Goal: Task Accomplishment & Management: Complete application form

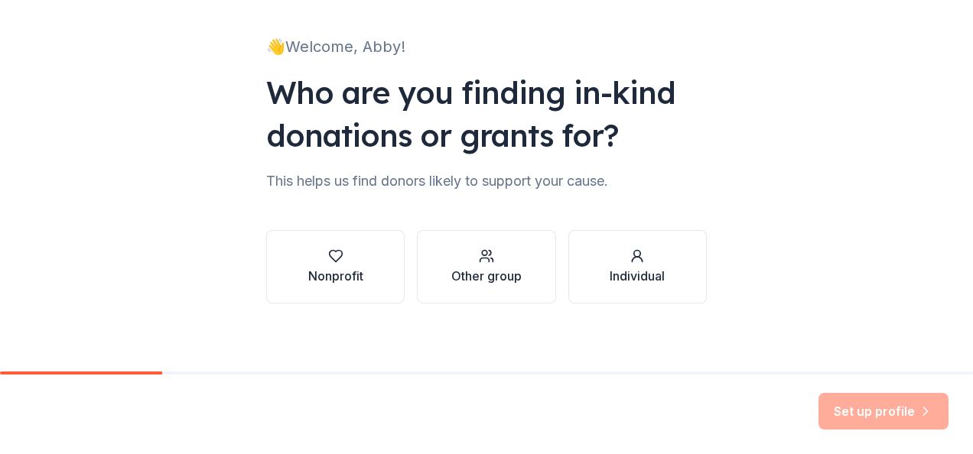
scroll to position [90, 0]
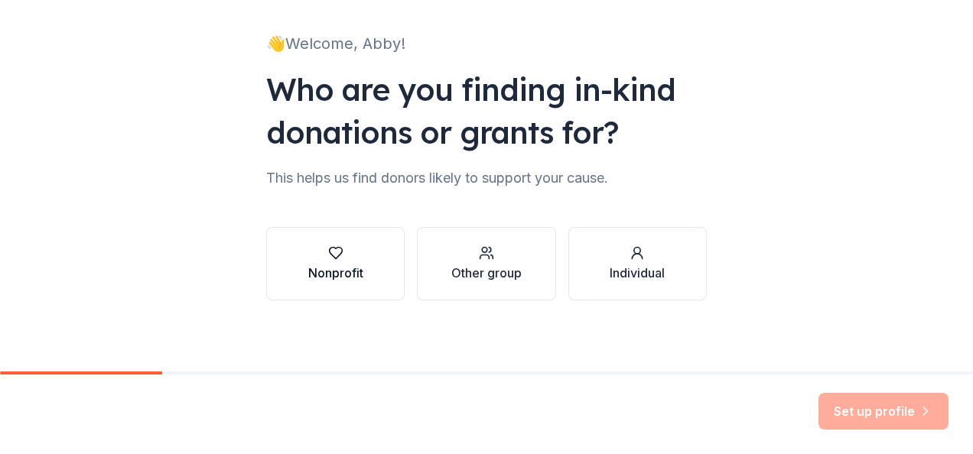
click at [352, 262] on div "Nonprofit" at bounding box center [335, 264] width 55 height 37
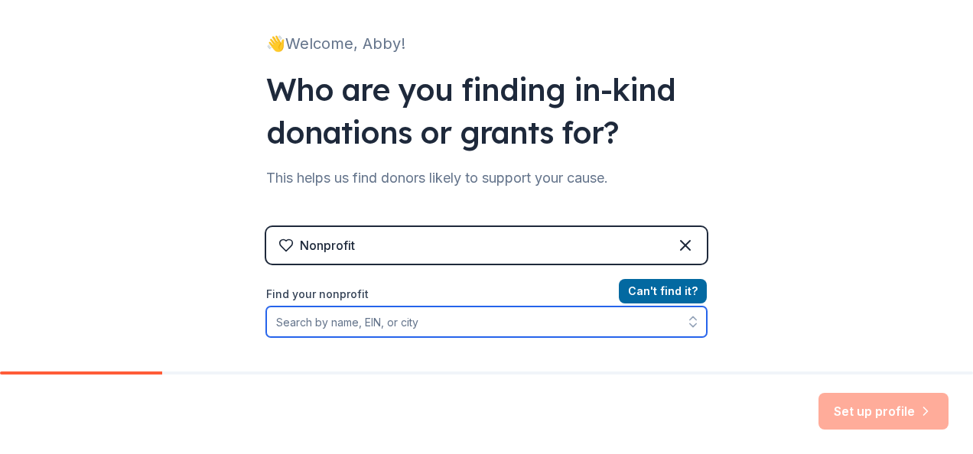
click at [494, 319] on input "Find your nonprofit" at bounding box center [486, 322] width 441 height 31
type input "C"
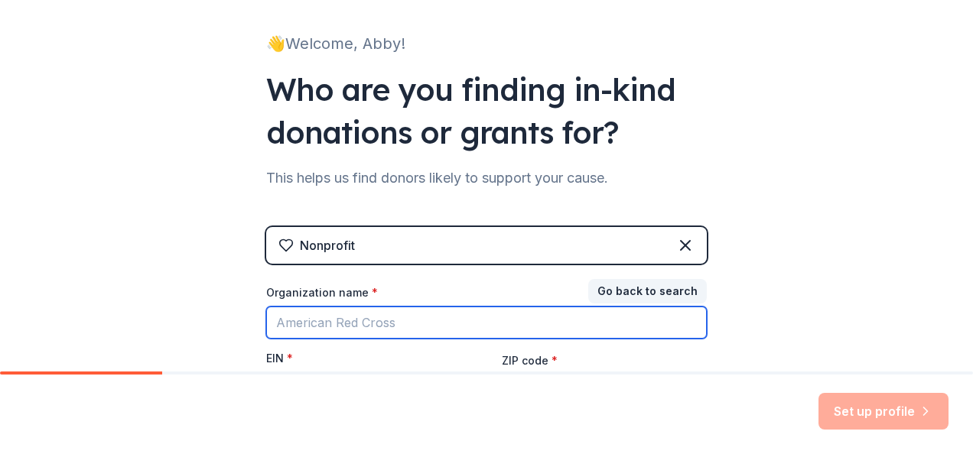
click at [422, 331] on input "Organization name *" at bounding box center [486, 323] width 441 height 32
type input "Cedar Crest College Softball"
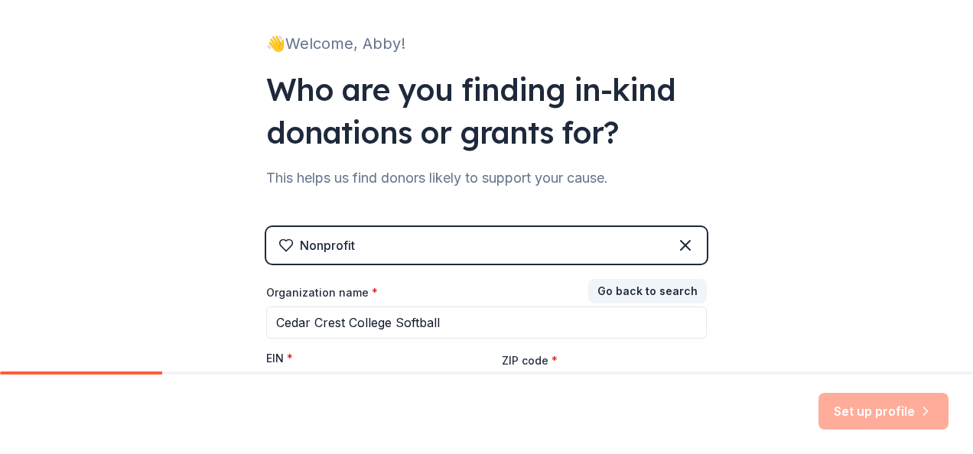
type input "18104"
click at [445, 289] on div "Organization name *" at bounding box center [486, 295] width 441 height 21
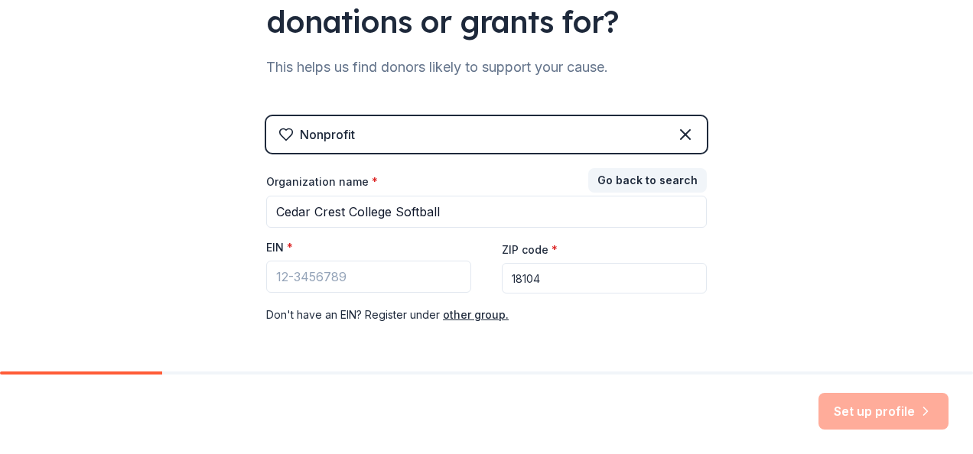
scroll to position [202, 0]
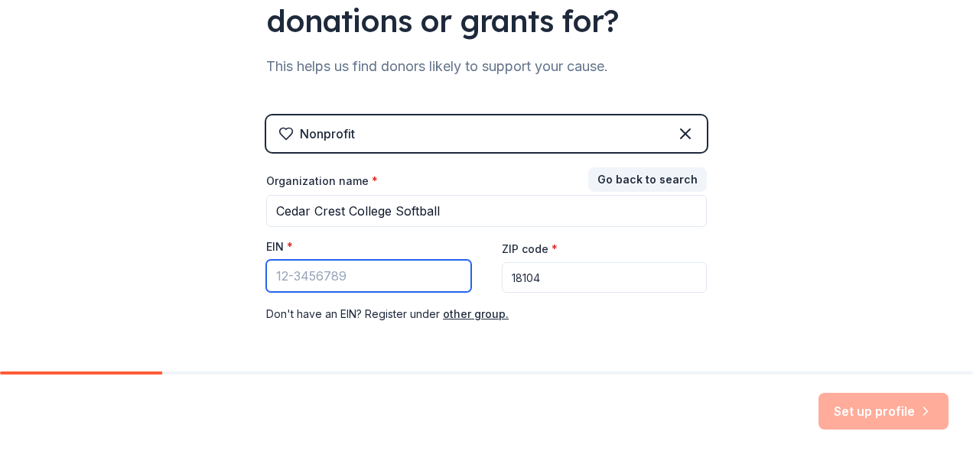
click at [366, 283] on input "EIN *" at bounding box center [368, 276] width 205 height 32
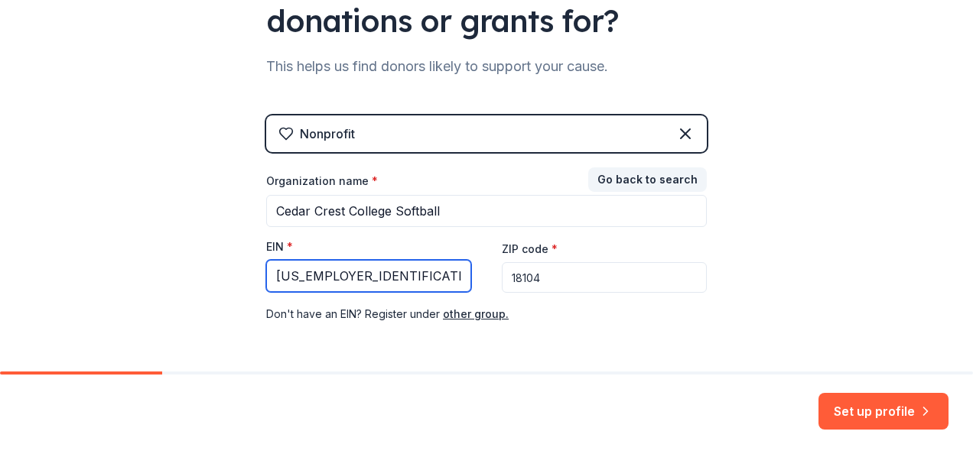
type input "[US_EMPLOYER_IDENTIFICATION_NUMBER]"
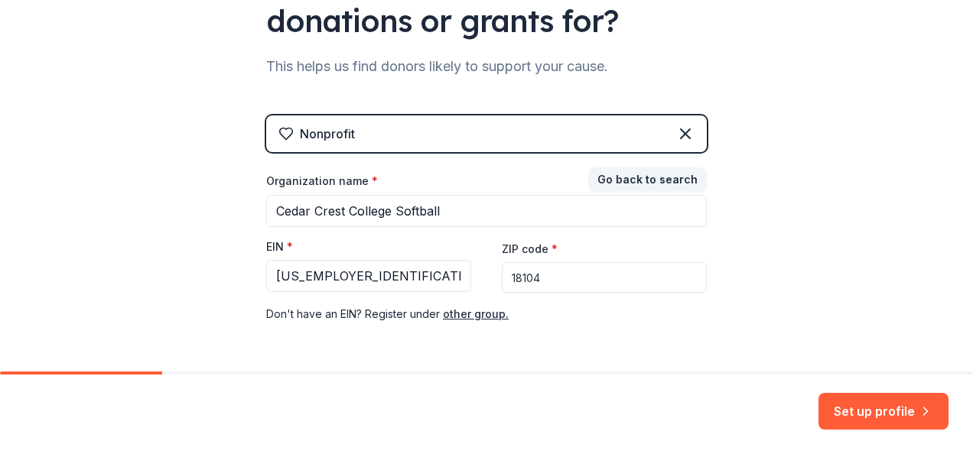
click at [539, 329] on div "Nonprofit Go back to search Organization name * Cedar Crest College Softball EI…" at bounding box center [486, 235] width 441 height 239
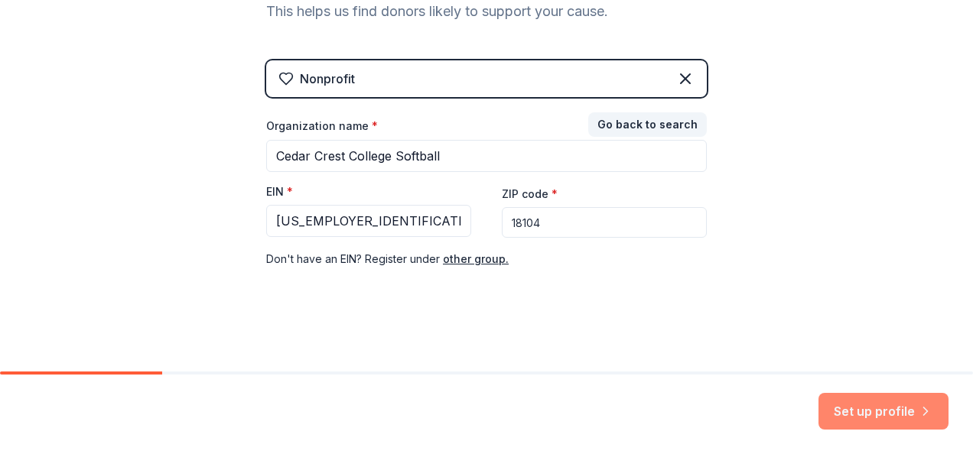
click at [854, 407] on button "Set up profile" at bounding box center [884, 411] width 130 height 37
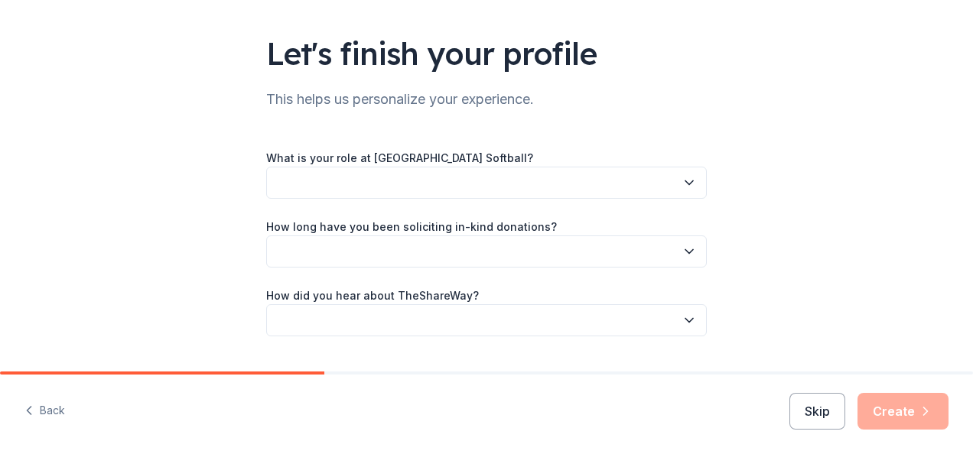
scroll to position [106, 0]
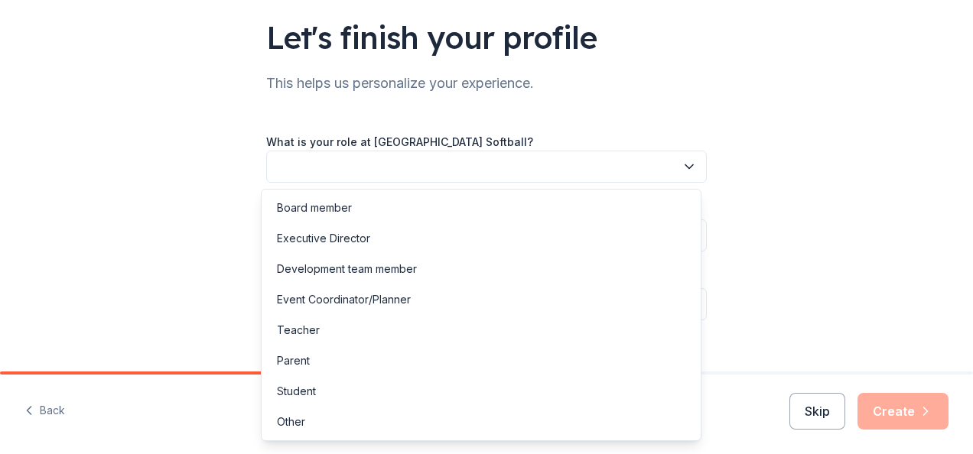
click at [629, 160] on button "button" at bounding box center [486, 167] width 441 height 32
click at [485, 421] on div "Other" at bounding box center [481, 422] width 433 height 31
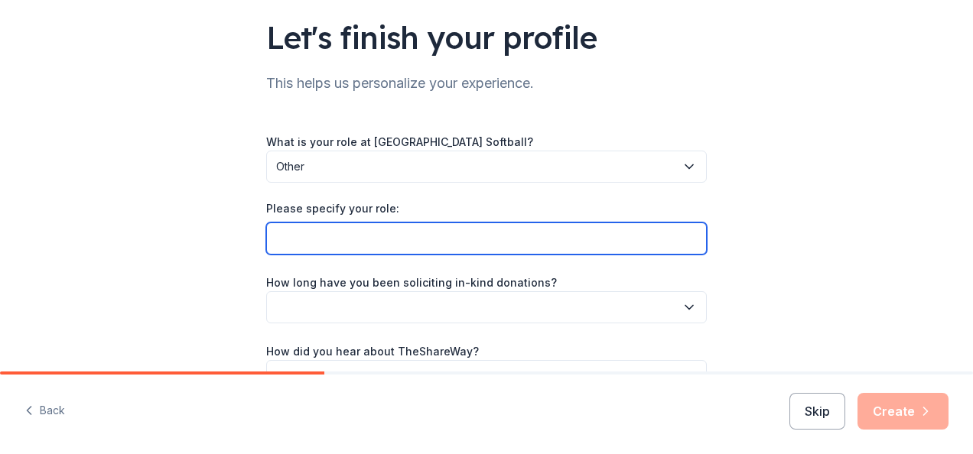
click at [472, 232] on input "Please specify your role:" at bounding box center [486, 239] width 441 height 32
type input "Athlete"
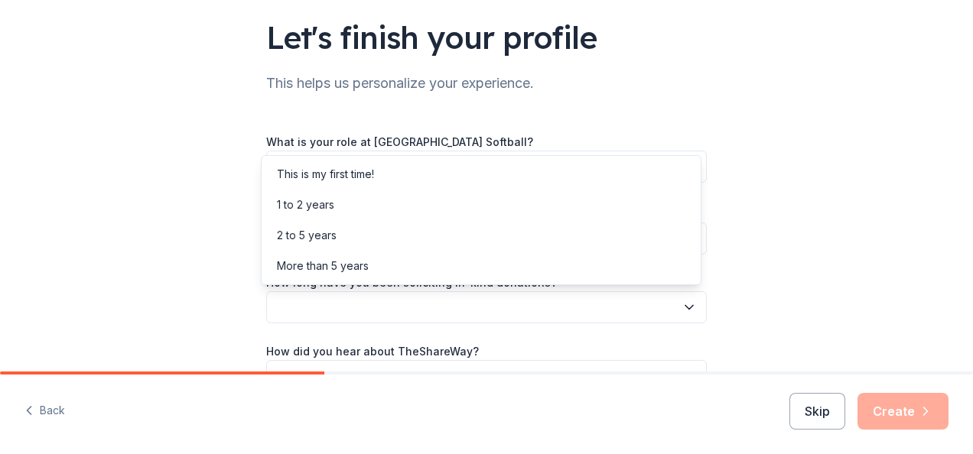
click at [429, 306] on button "button" at bounding box center [486, 308] width 441 height 32
click at [208, 234] on div "Let's finish your profile This helps us personalize your experience. What is yo…" at bounding box center [486, 180] width 973 height 572
click at [314, 299] on button "button" at bounding box center [486, 308] width 441 height 32
click at [184, 269] on div "Let's finish your profile This helps us personalize your experience. What is yo…" at bounding box center [486, 180] width 973 height 572
click at [331, 306] on button "button" at bounding box center [486, 308] width 441 height 32
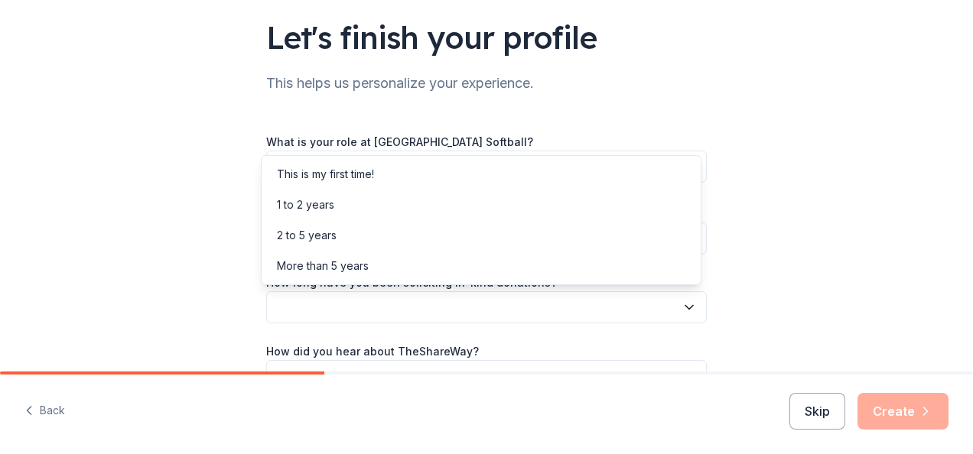
click at [179, 264] on div "Let's finish your profile This helps us personalize your experience. What is yo…" at bounding box center [486, 180] width 973 height 572
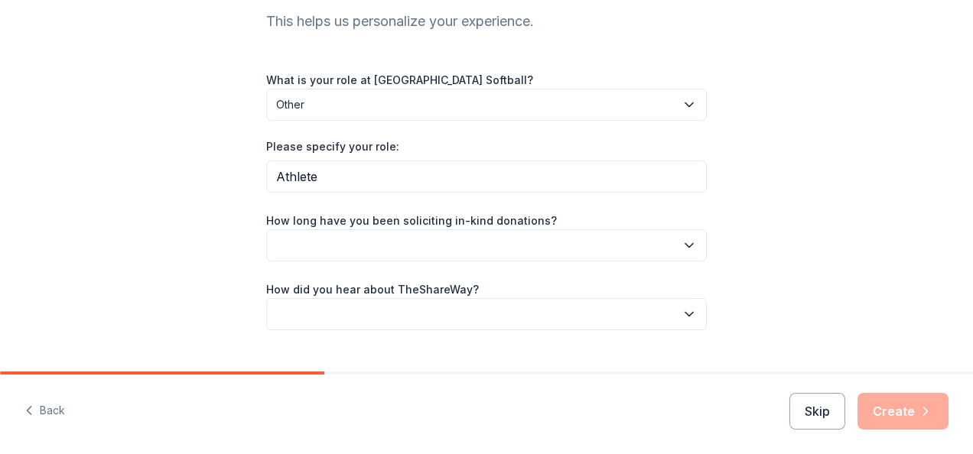
scroll to position [168, 0]
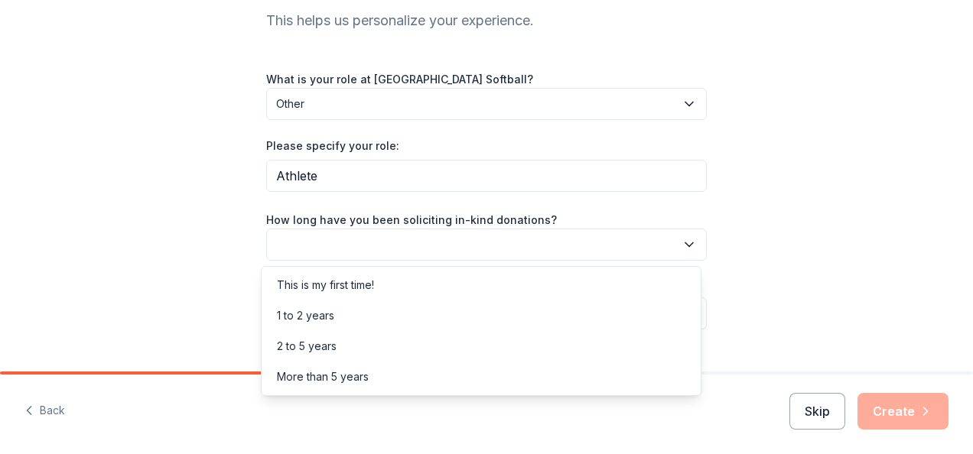
click at [290, 249] on button "button" at bounding box center [486, 245] width 441 height 32
click at [300, 310] on div "1 to 2 years" at bounding box center [305, 316] width 57 height 18
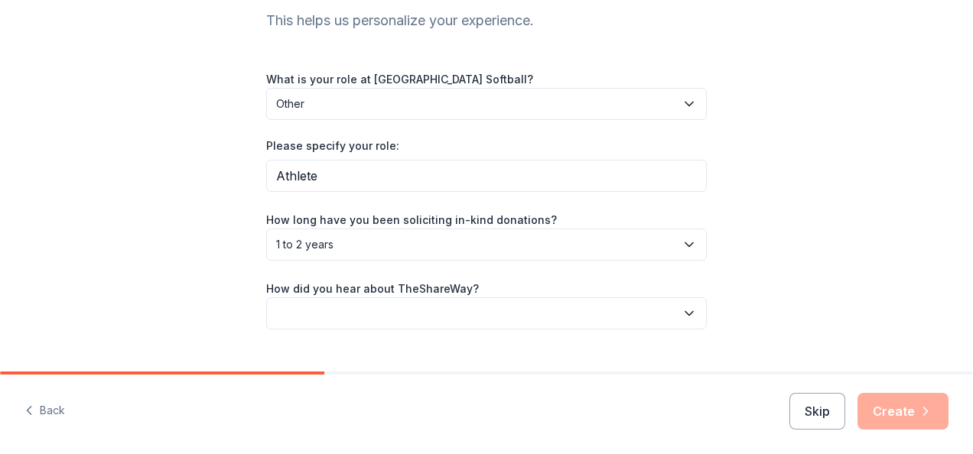
click at [230, 283] on div "Let's finish your profile This helps us personalize your experience. What is yo…" at bounding box center [486, 118] width 973 height 572
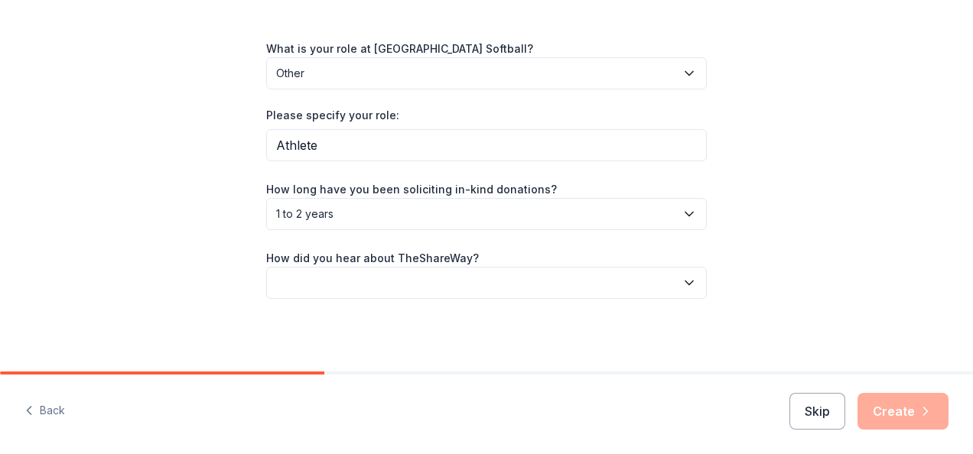
click at [298, 281] on button "button" at bounding box center [486, 283] width 441 height 32
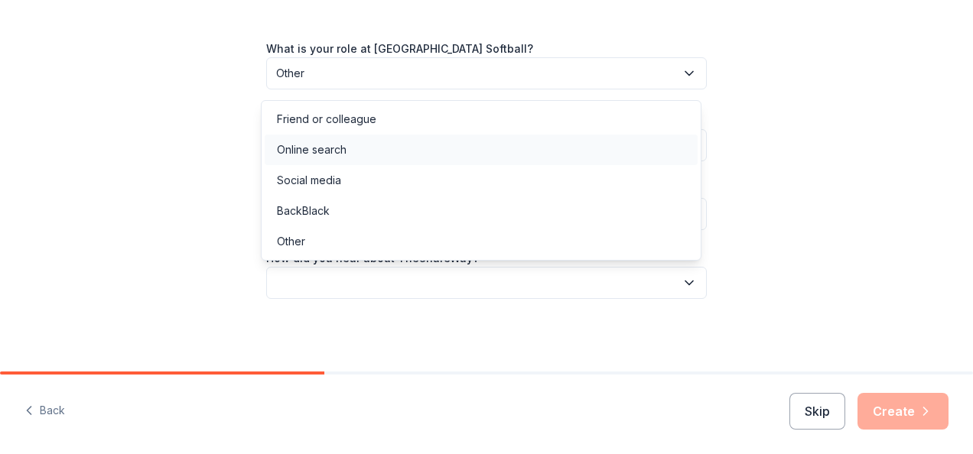
click at [464, 148] on div "Online search" at bounding box center [481, 150] width 433 height 31
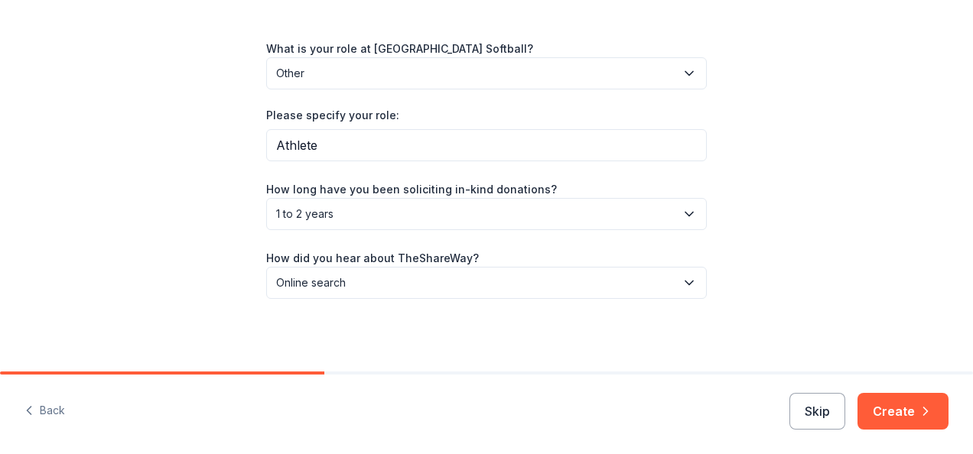
click at [612, 269] on button "Online search" at bounding box center [486, 283] width 441 height 32
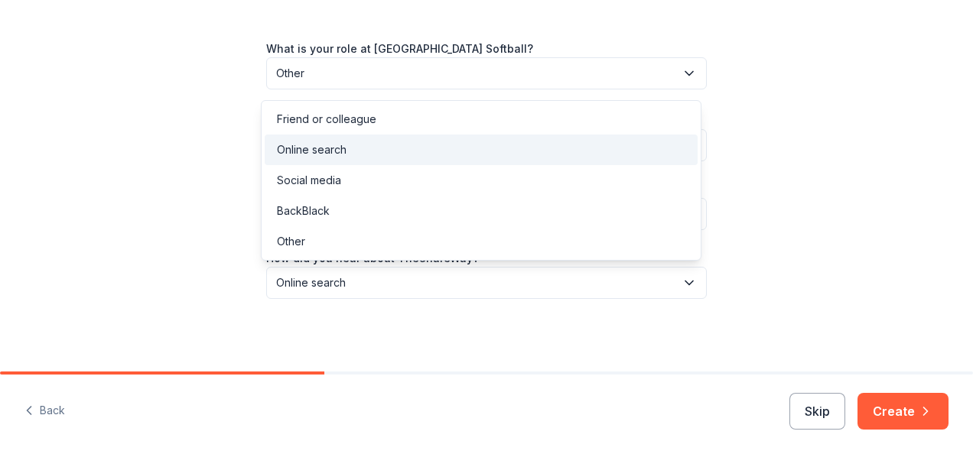
click at [613, 269] on button "Online search" at bounding box center [486, 283] width 441 height 32
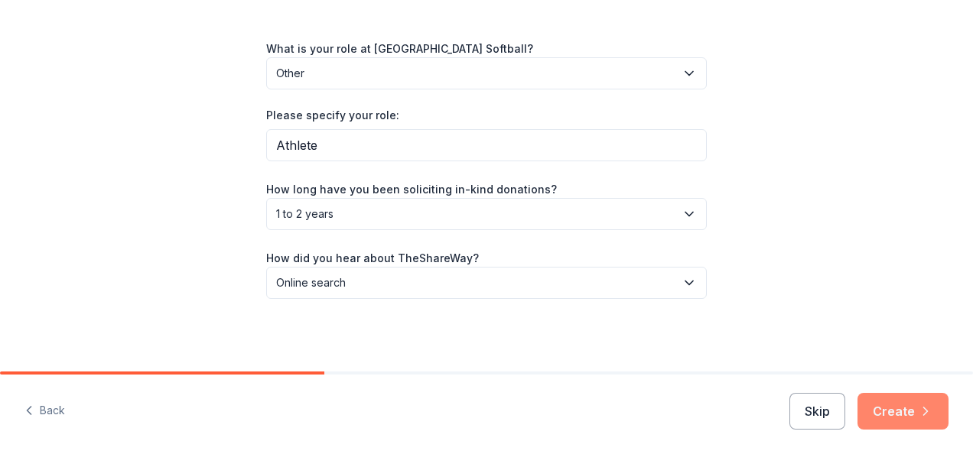
click at [891, 394] on button "Create" at bounding box center [903, 411] width 91 height 37
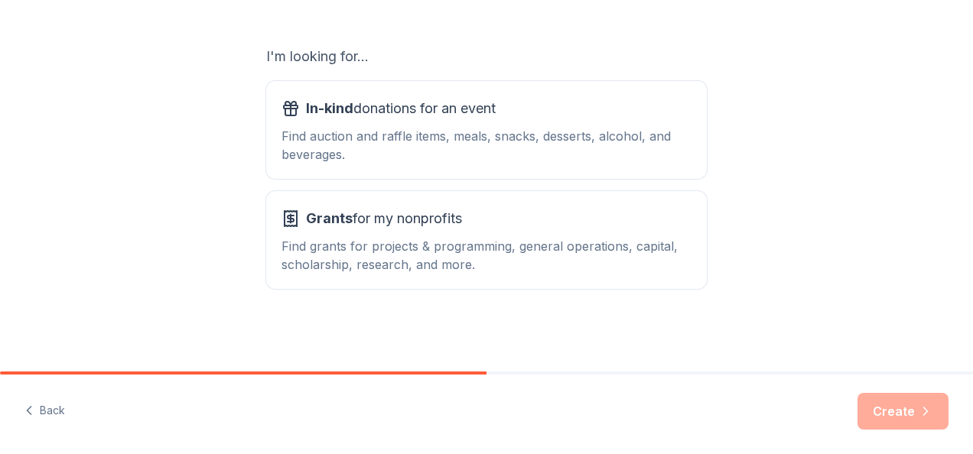
scroll to position [245, 0]
click at [490, 104] on span "In-kind donations for an event" at bounding box center [401, 109] width 190 height 24
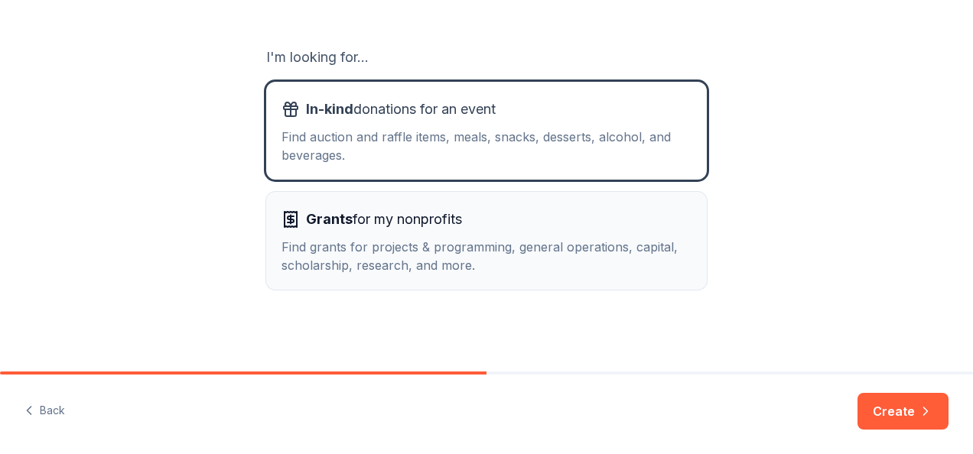
click at [648, 225] on div "Grants for my nonprofits" at bounding box center [487, 219] width 410 height 24
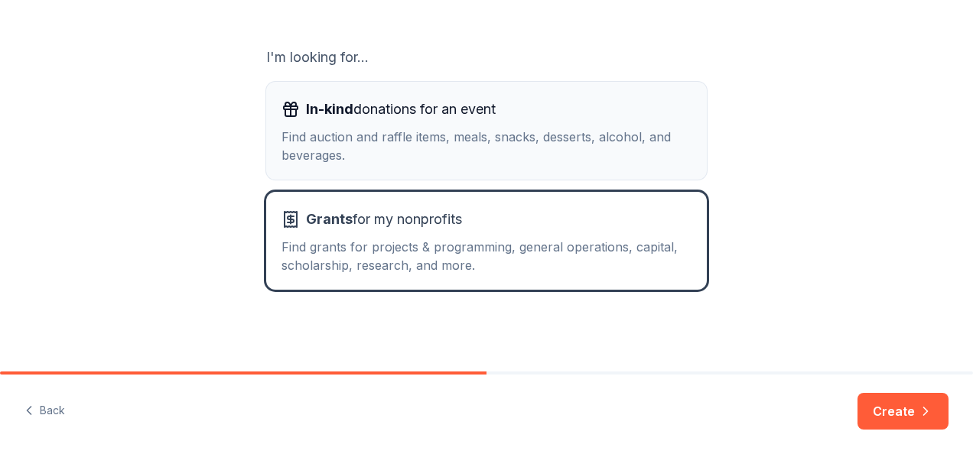
click at [627, 168] on button "In-kind donations for an event Find auction and raffle items, meals, snacks, de…" at bounding box center [486, 131] width 441 height 98
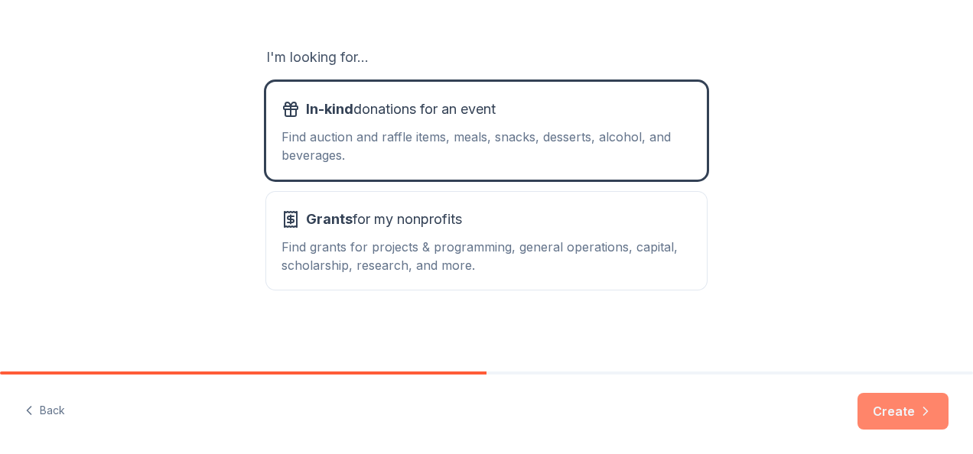
click at [904, 404] on button "Create" at bounding box center [903, 411] width 91 height 37
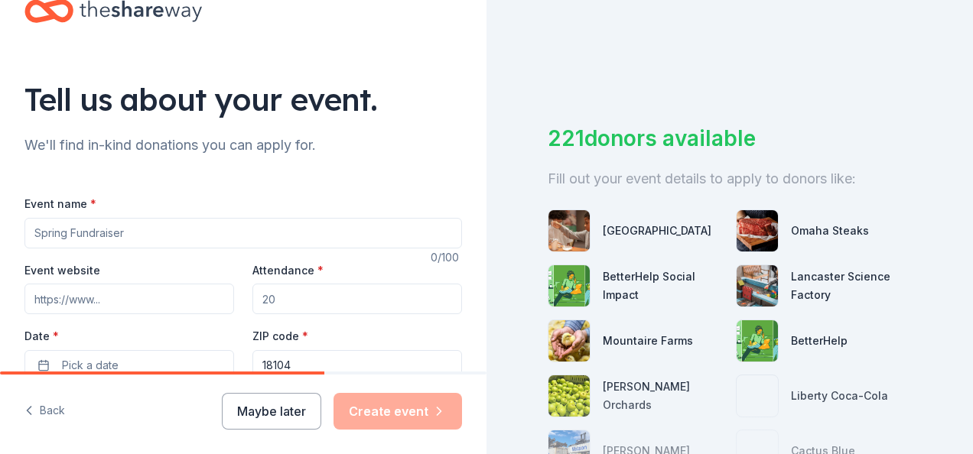
scroll to position [60, 0]
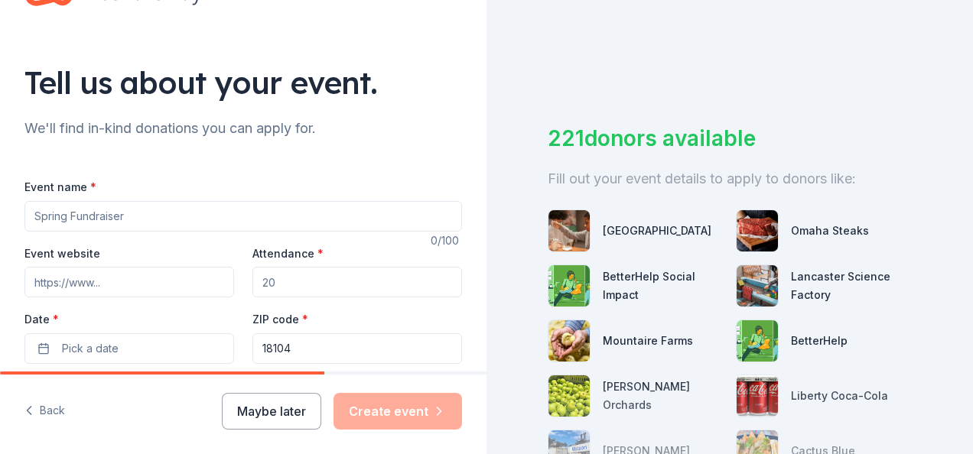
click at [256, 217] on input "Event name *" at bounding box center [243, 216] width 438 height 31
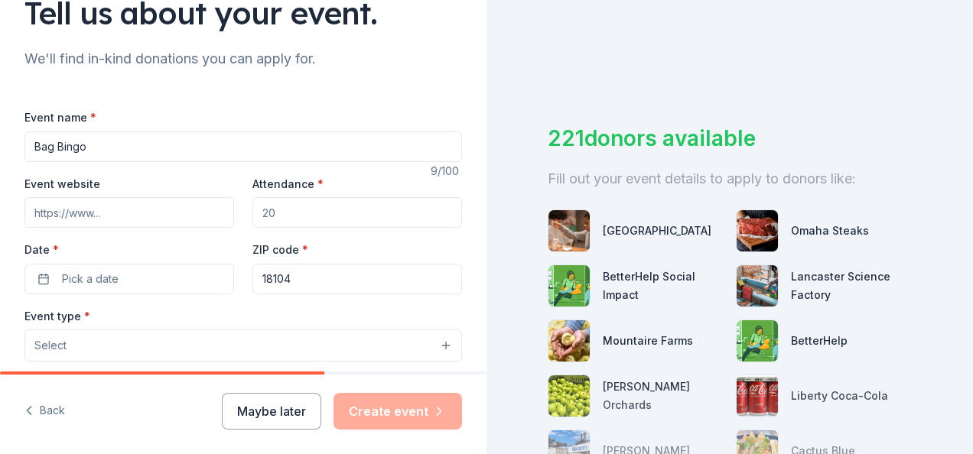
scroll to position [131, 0]
type input "Bag Bingo"
click at [292, 225] on input "Attendance *" at bounding box center [357, 212] width 210 height 31
type input "2"
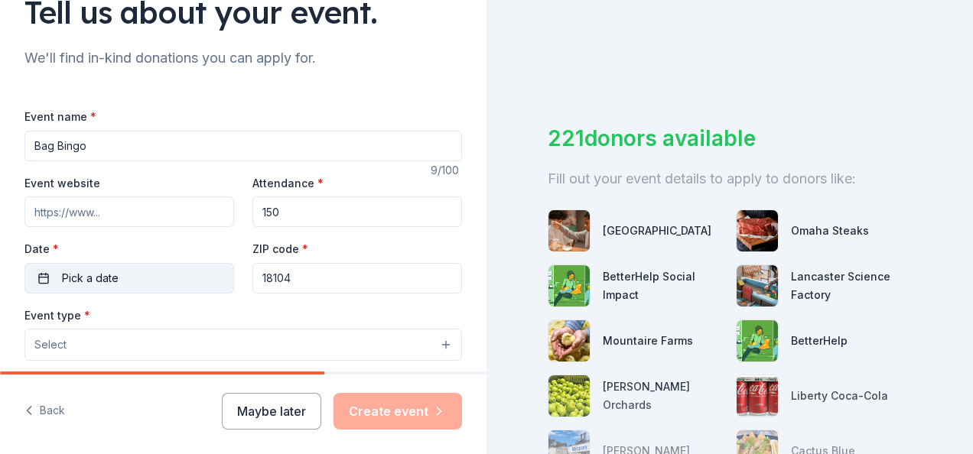
type input "150"
click at [164, 278] on button "Pick a date" at bounding box center [129, 278] width 210 height 31
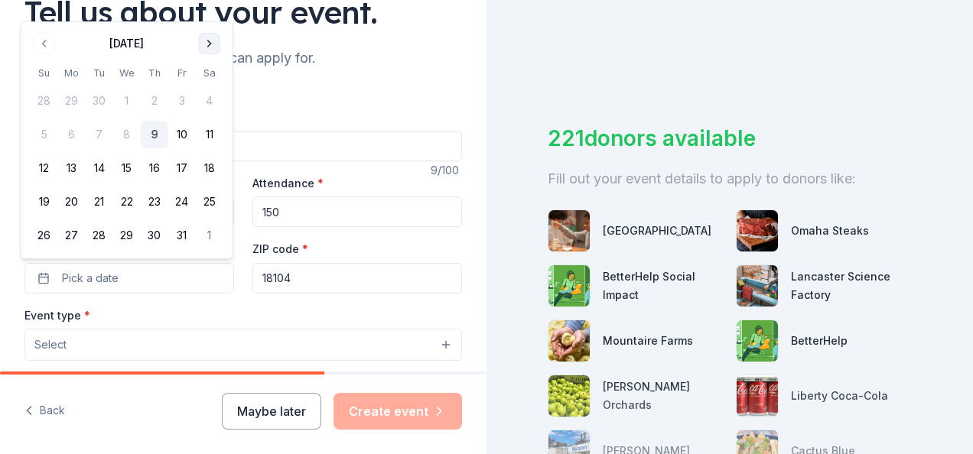
click at [211, 38] on button "Go to next month" at bounding box center [209, 43] width 21 height 21
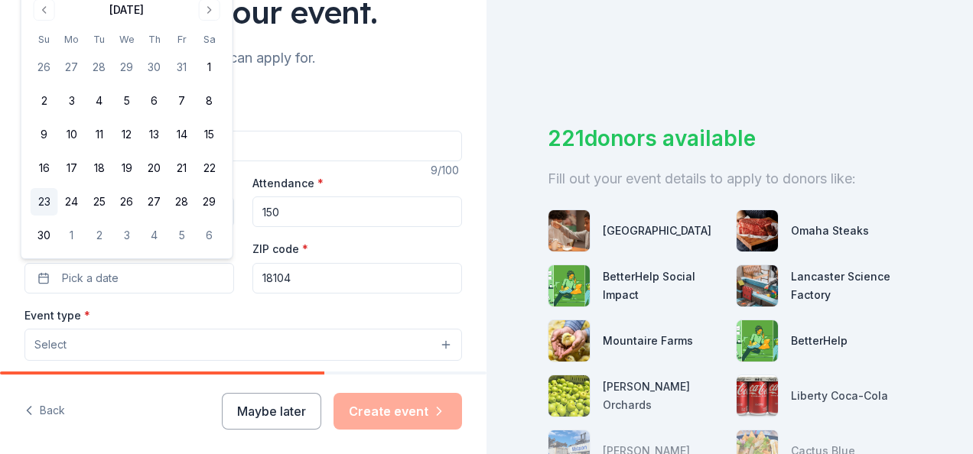
click at [37, 198] on button "23" at bounding box center [45, 202] width 28 height 28
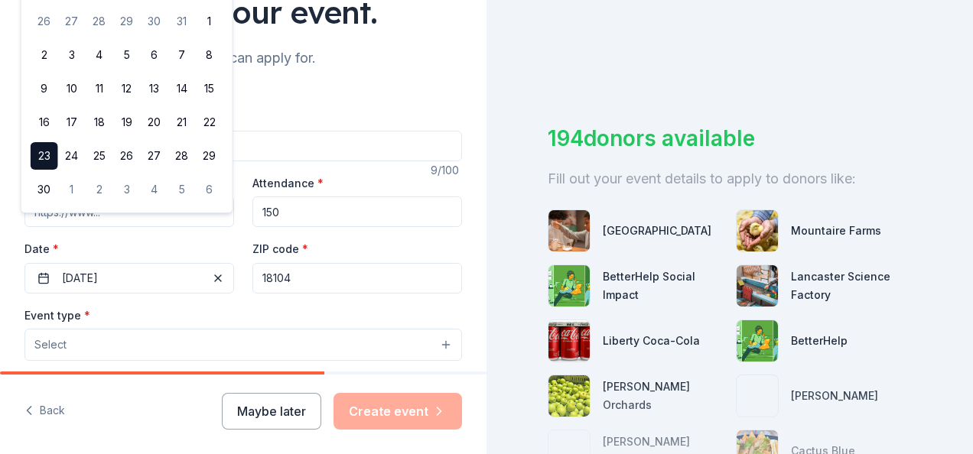
scroll to position [192, 0]
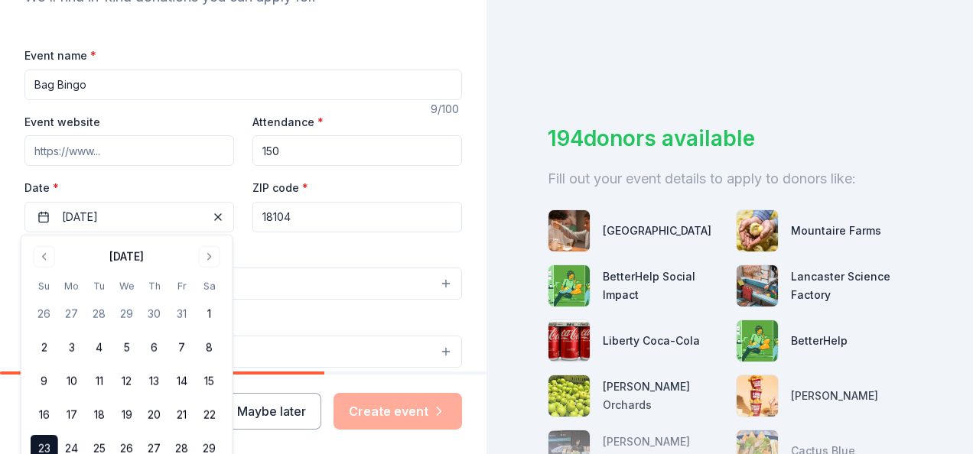
click at [307, 256] on div "Event type * Select" at bounding box center [243, 273] width 438 height 56
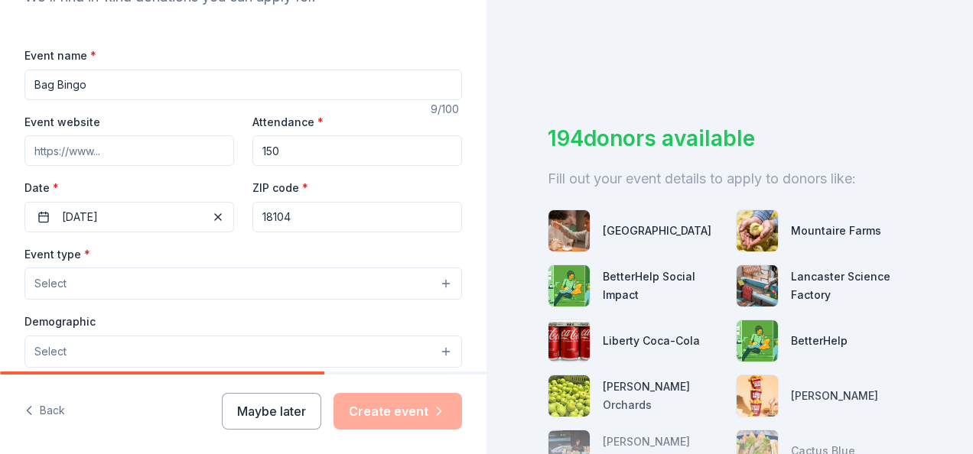
click at [172, 287] on button "Select" at bounding box center [243, 284] width 438 height 32
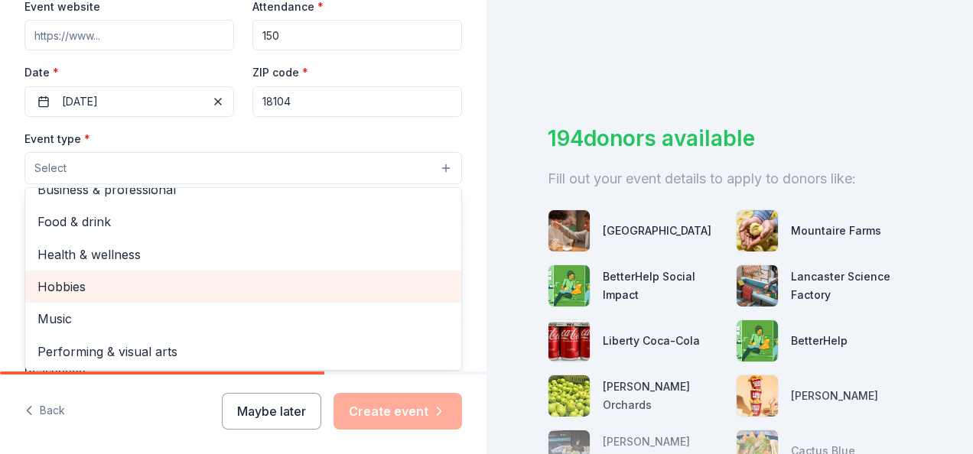
scroll to position [0, 0]
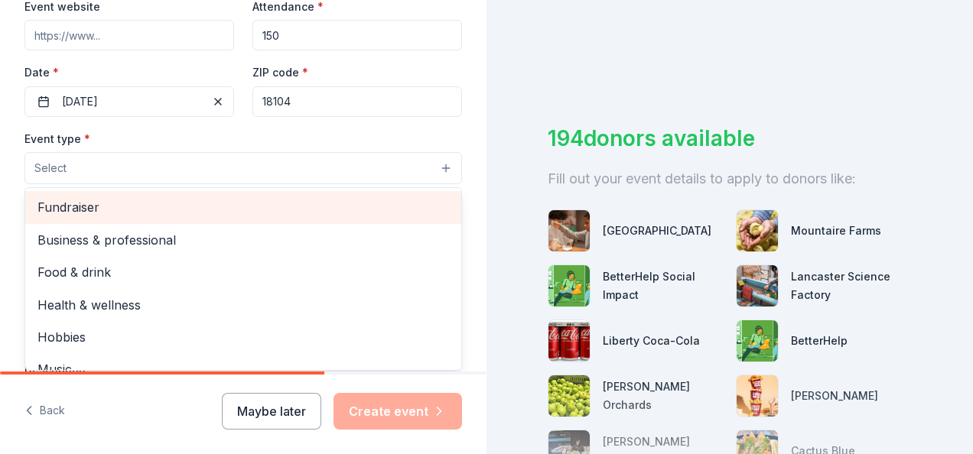
click at [170, 205] on span "Fundraiser" at bounding box center [243, 207] width 412 height 20
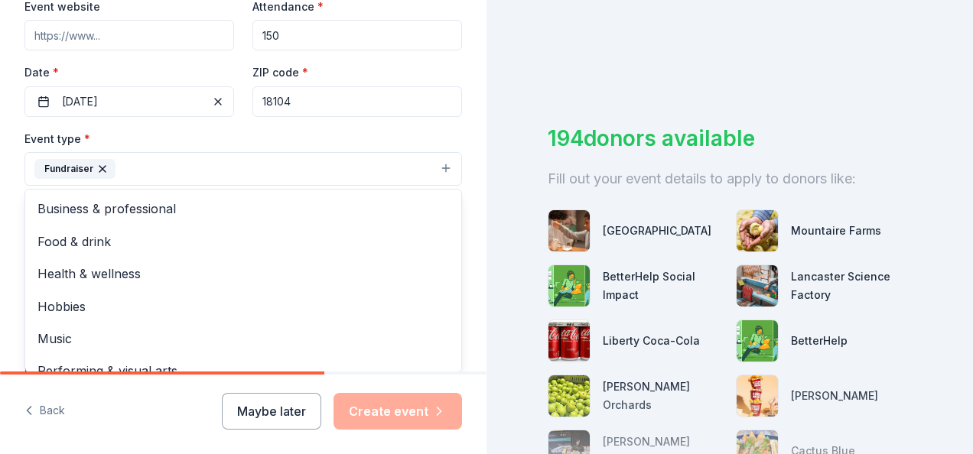
click at [12, 197] on div "Tell us about your event. We'll find in-kind donations you can apply for. Event…" at bounding box center [243, 202] width 487 height 1020
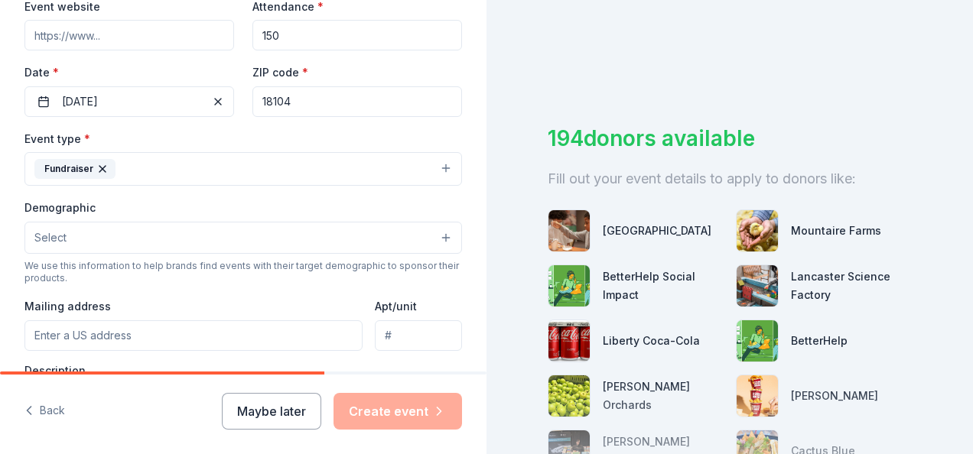
click at [127, 230] on button "Select" at bounding box center [243, 238] width 438 height 32
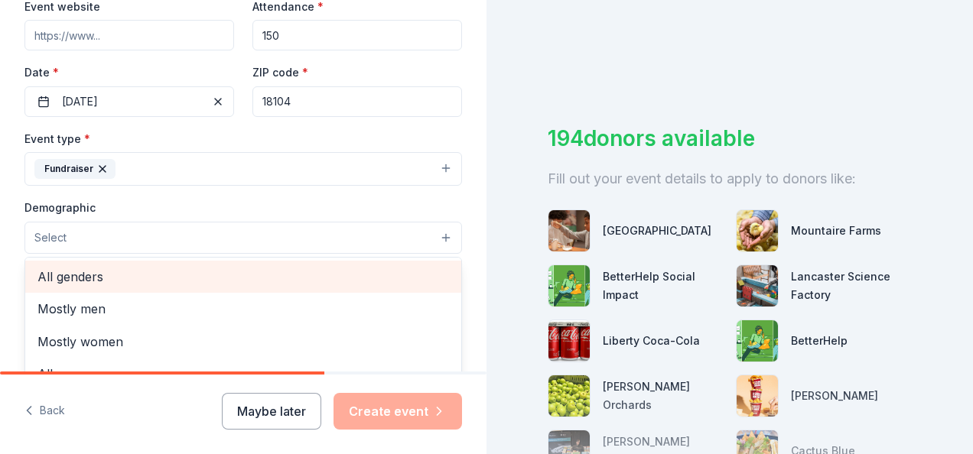
click at [125, 274] on span "All genders" at bounding box center [243, 277] width 412 height 20
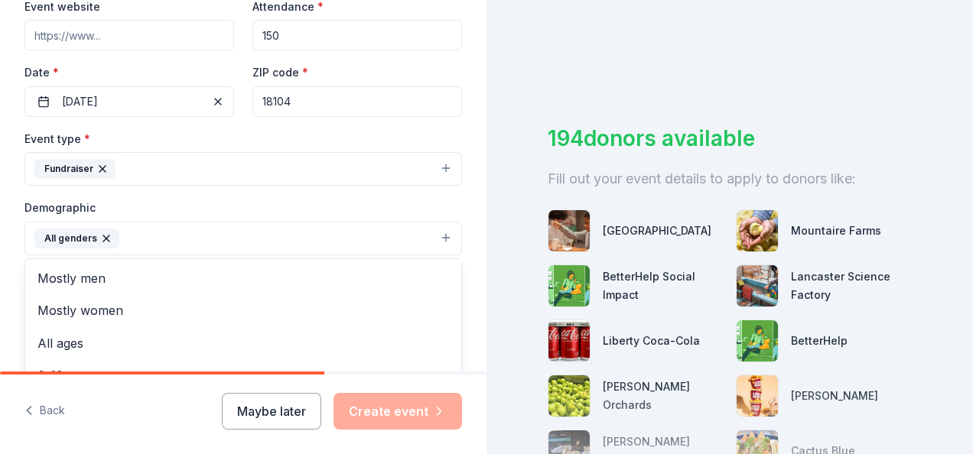
click at [14, 265] on div "Tell us about your event. We'll find in-kind donations you can apply for. Event…" at bounding box center [243, 202] width 487 height 1021
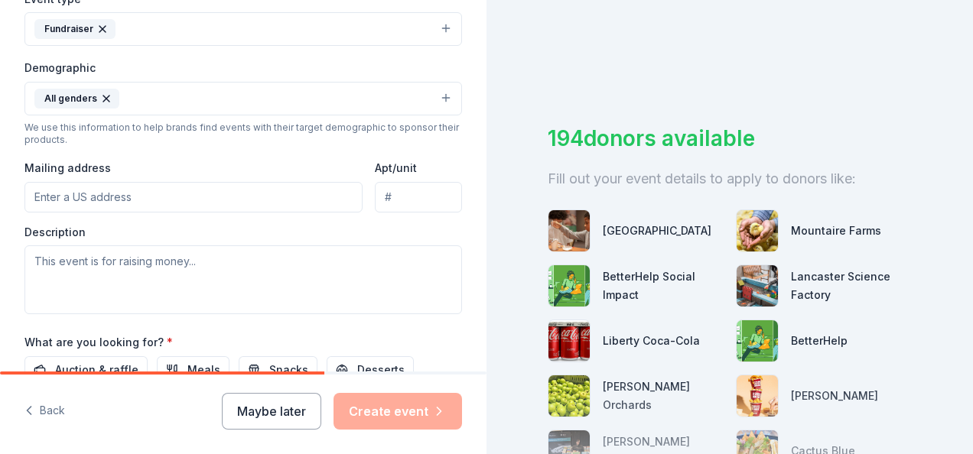
scroll to position [449, 0]
click at [197, 93] on button "All genders" at bounding box center [243, 97] width 438 height 34
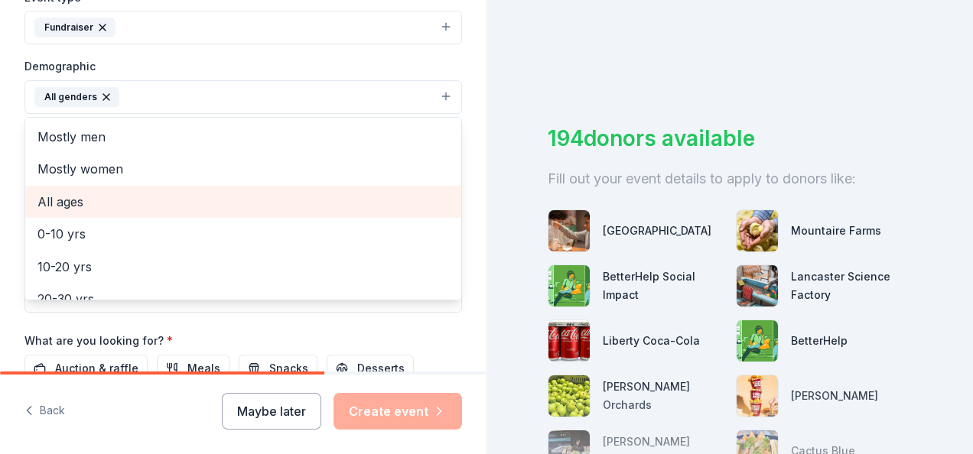
click at [176, 192] on span "All ages" at bounding box center [243, 202] width 412 height 20
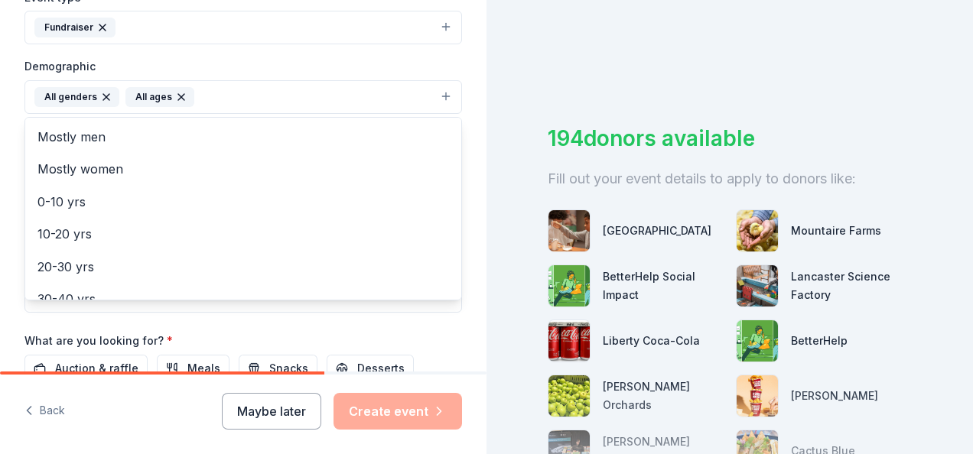
click at [17, 182] on div "Tell us about your event. We'll find in-kind donations you can apply for. Event…" at bounding box center [243, 61] width 487 height 1021
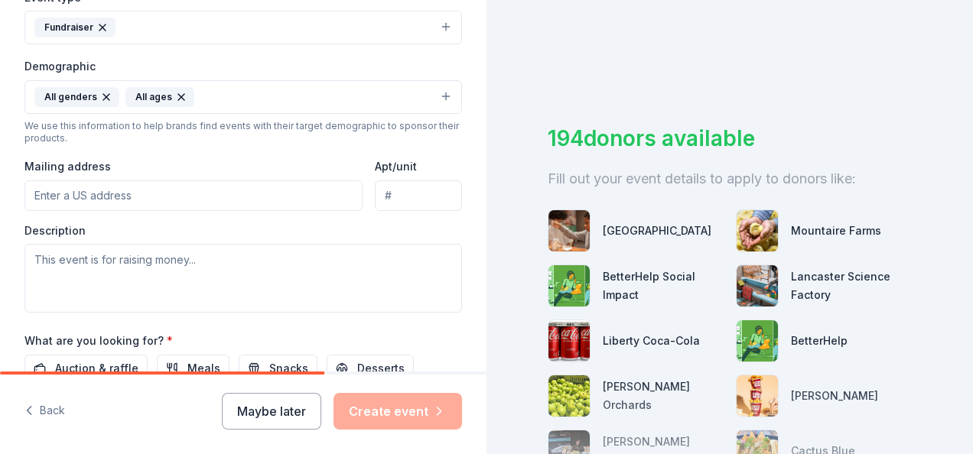
click at [99, 194] on input "Mailing address" at bounding box center [193, 196] width 338 height 31
type input "100 College Dr Box 7"
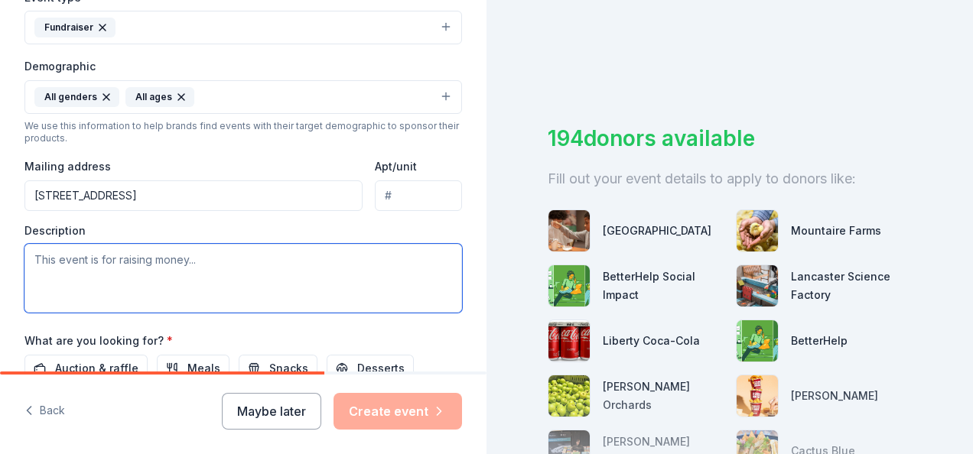
click at [124, 267] on textarea at bounding box center [243, 278] width 438 height 69
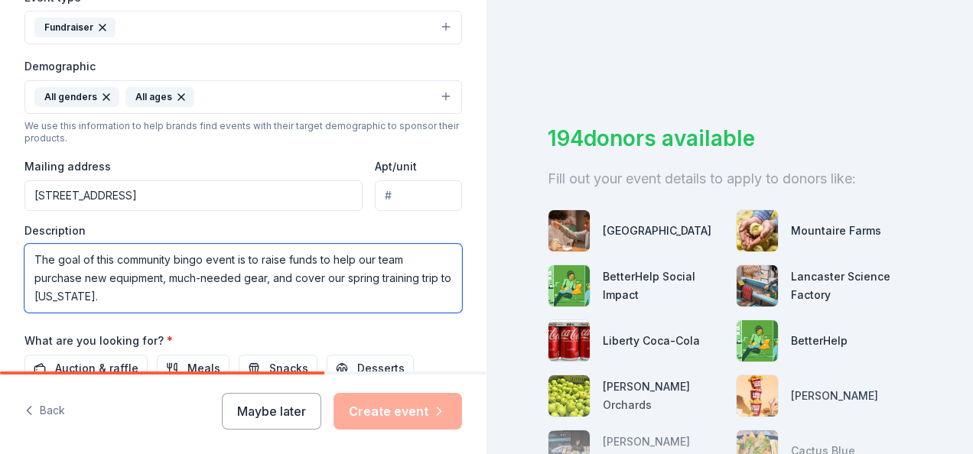
type textarea "The goal of this community bingo event is to raise funds to help our team purch…"
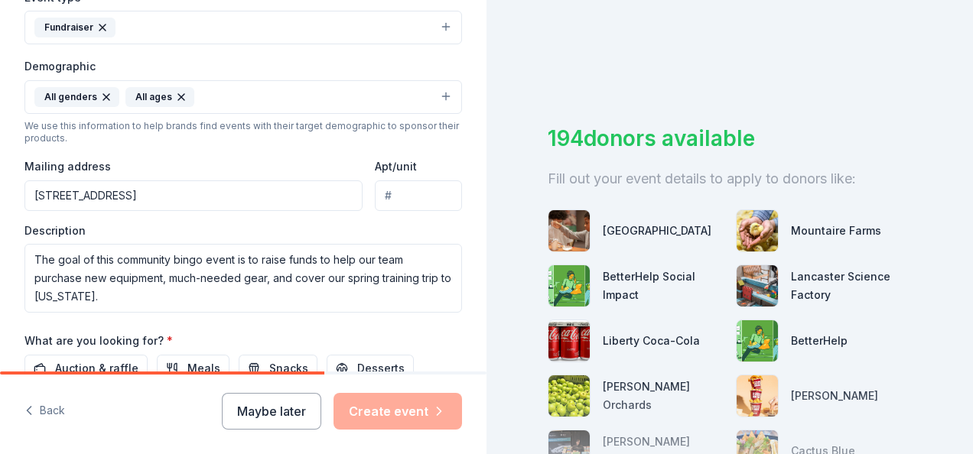
click at [243, 321] on div "Event name * Bag Bingo 9 /100 Event website Attendance * 150 Date * 11/23/2025 …" at bounding box center [243, 144] width 438 height 710
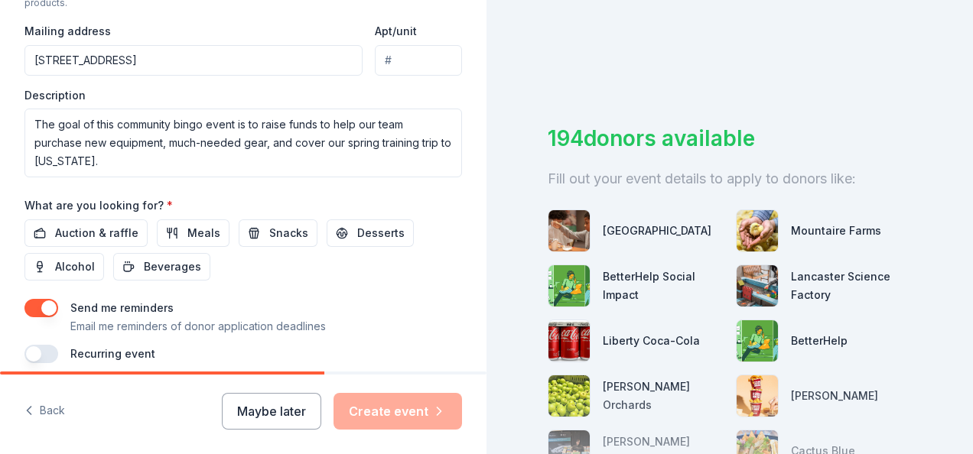
scroll to position [592, 0]
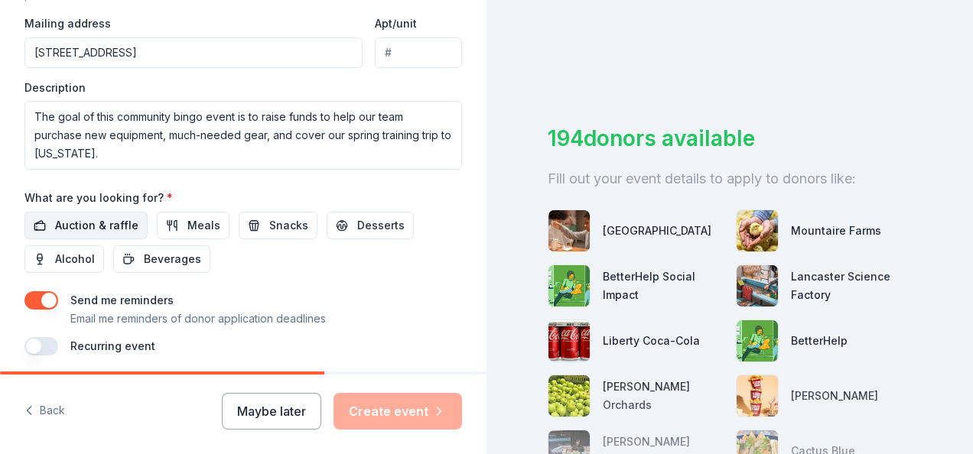
click at [103, 225] on span "Auction & raffle" at bounding box center [96, 226] width 83 height 18
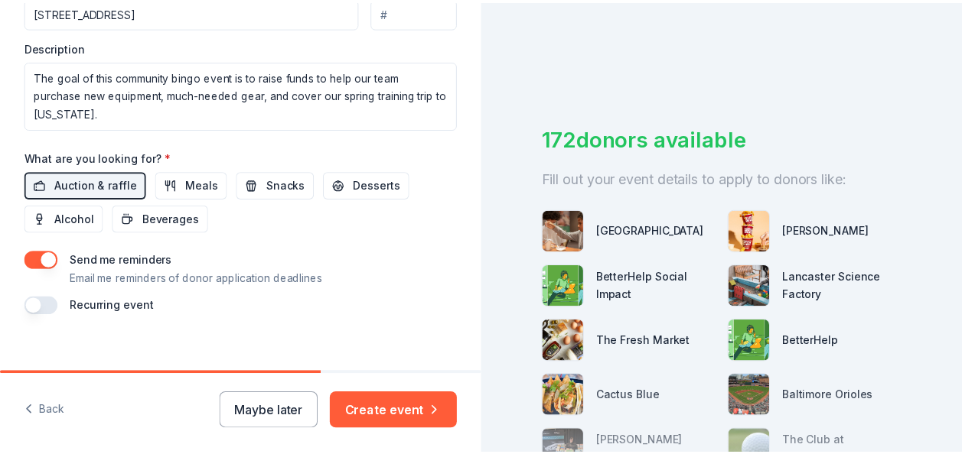
scroll to position [645, 0]
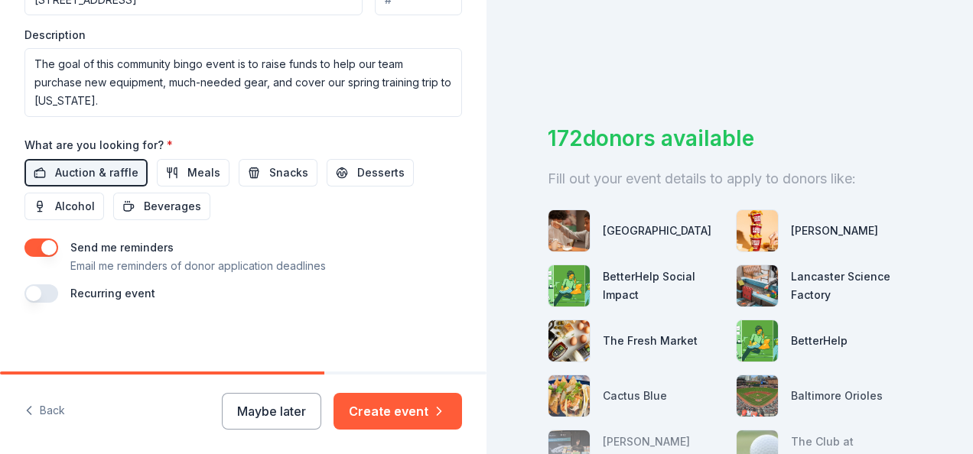
click at [40, 285] on button "button" at bounding box center [41, 294] width 34 height 18
click at [44, 294] on button "button" at bounding box center [41, 294] width 34 height 18
click at [396, 410] on button "Create event" at bounding box center [398, 411] width 129 height 37
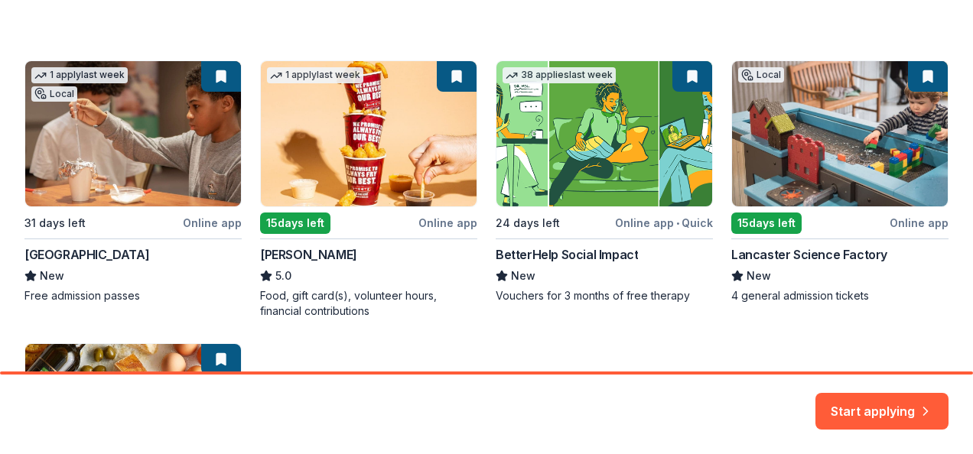
scroll to position [249, 0]
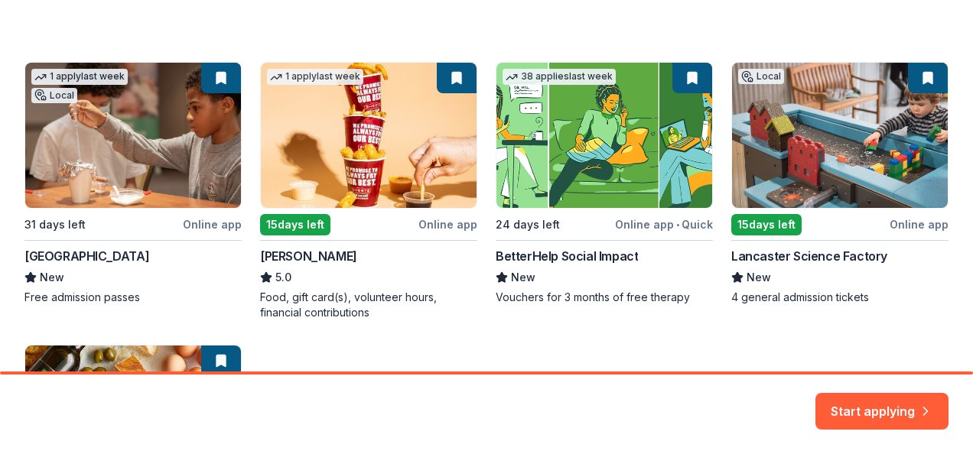
click at [357, 146] on div "1 apply last week Local 31 days left Online app Da Vinci Science Center New Fre…" at bounding box center [486, 333] width 924 height 542
click at [281, 228] on div "1 apply last week Local 31 days left Online app Da Vinci Science Center New Fre…" at bounding box center [486, 333] width 924 height 542
click at [286, 254] on div "1 apply last week Local 31 days left Online app Da Vinci Science Center New Fre…" at bounding box center [486, 333] width 924 height 542
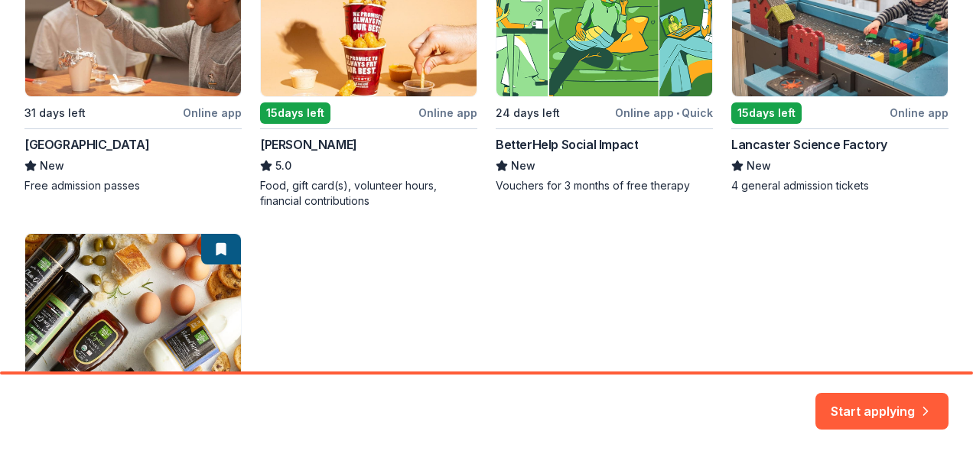
scroll to position [373, 0]
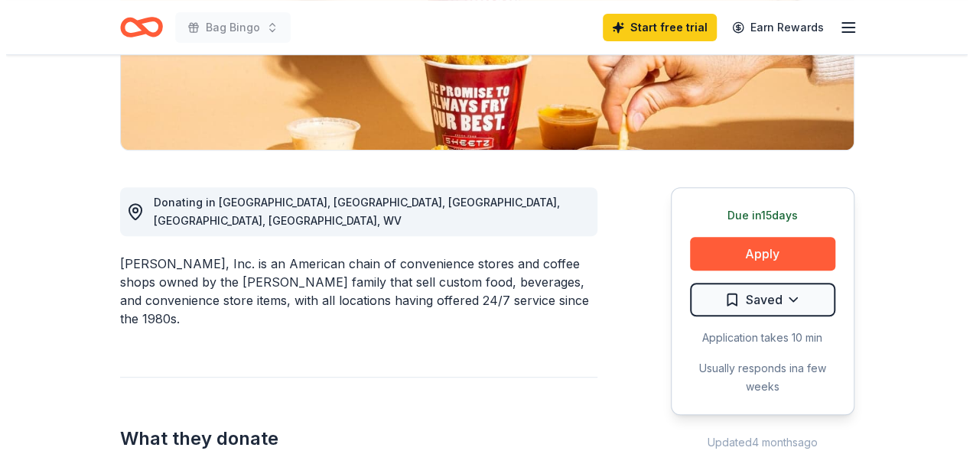
scroll to position [321, 0]
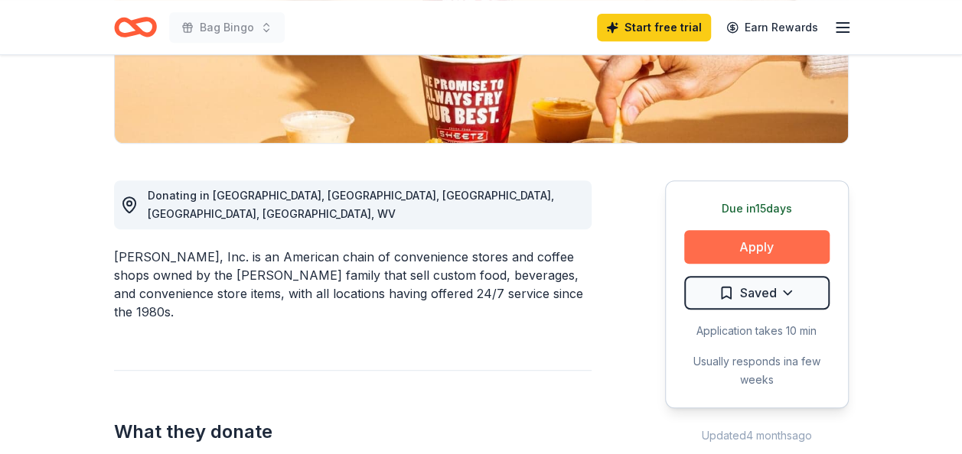
click at [756, 248] on button "Apply" at bounding box center [756, 247] width 145 height 34
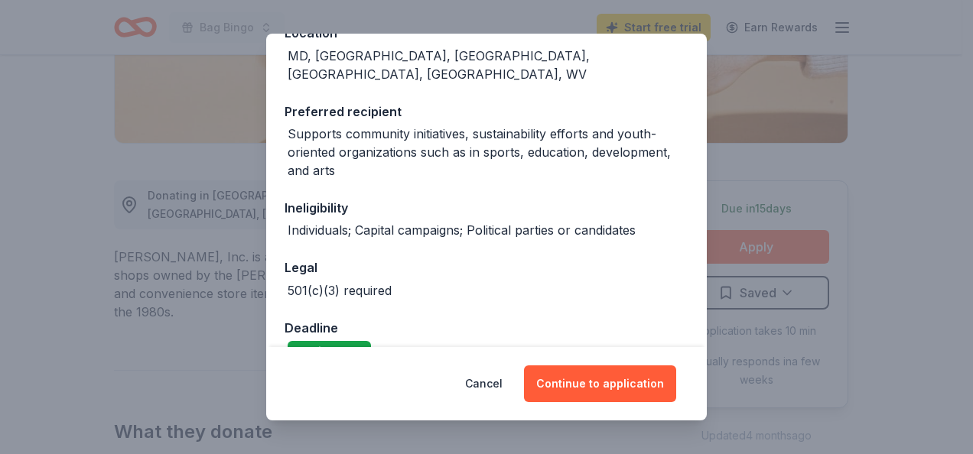
scroll to position [210, 0]
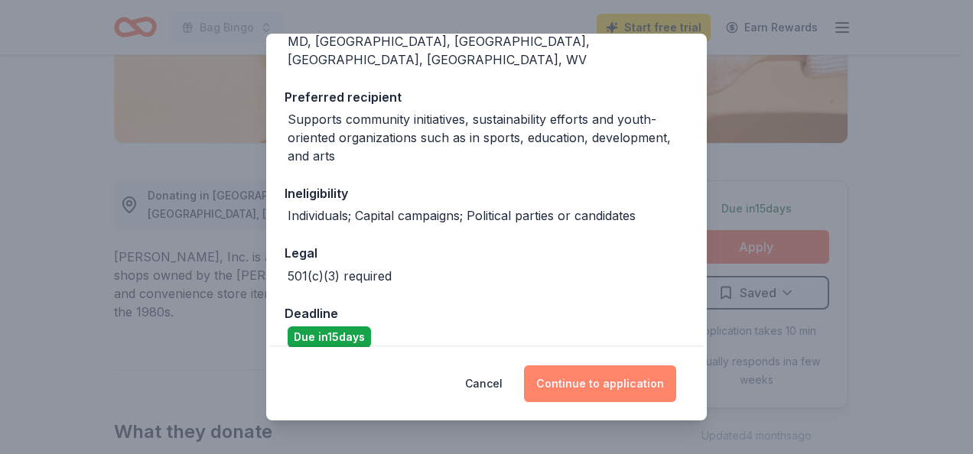
click at [569, 384] on button "Continue to application" at bounding box center [600, 384] width 152 height 37
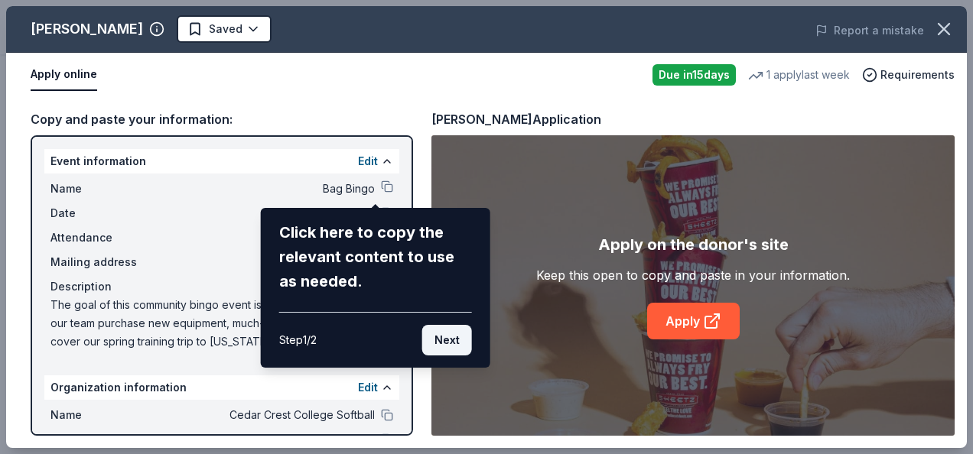
click at [448, 333] on button "Next" at bounding box center [447, 340] width 50 height 31
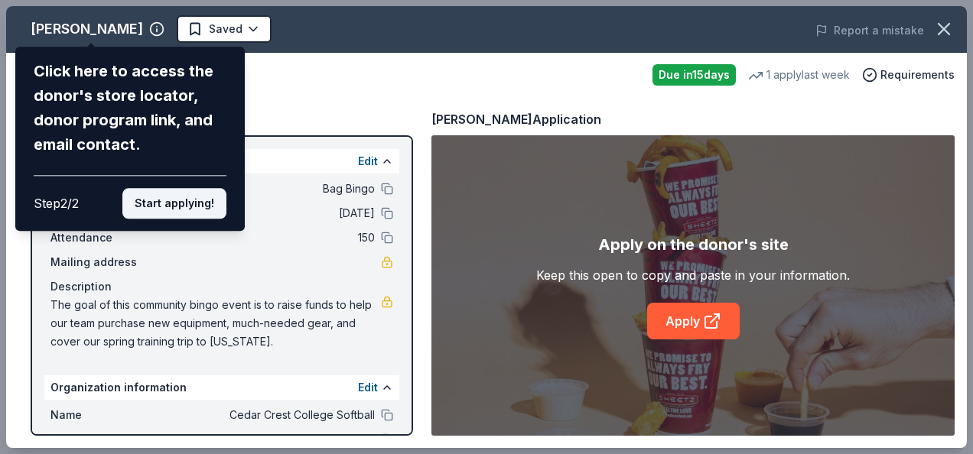
click at [193, 206] on button "Start applying!" at bounding box center [174, 203] width 104 height 31
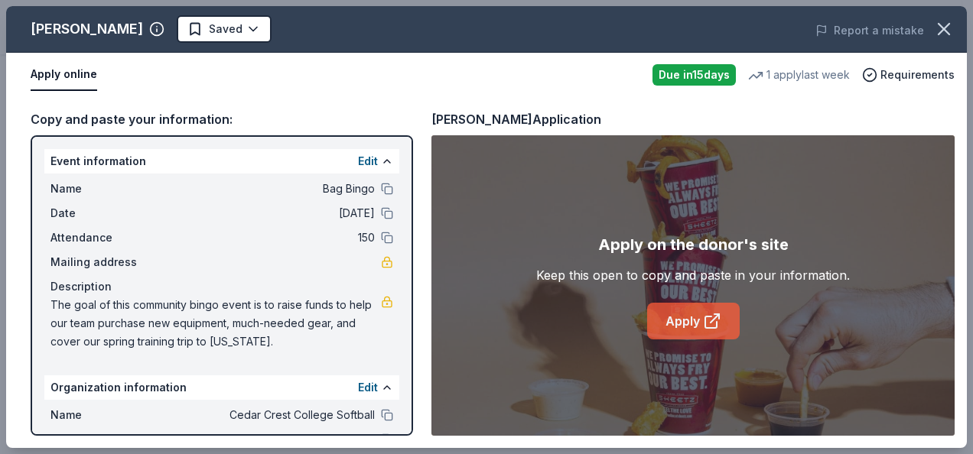
click at [692, 319] on link "Apply" at bounding box center [693, 321] width 93 height 37
